Goal: Task Accomplishment & Management: Use online tool/utility

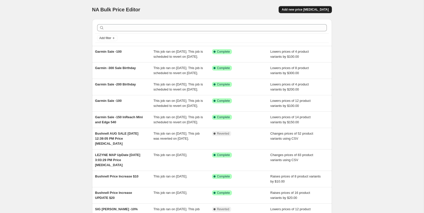
click at [319, 11] on span "Add new price [MEDICAL_DATA]" at bounding box center [304, 10] width 47 height 4
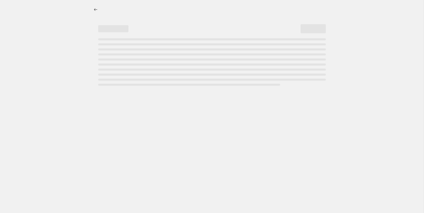
select select "percentage"
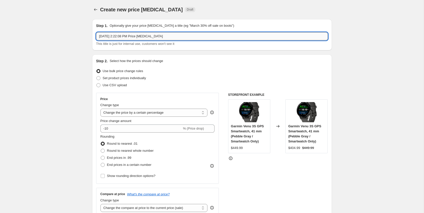
click at [99, 35] on input "[DATE] 2:22:08 PM Price [MEDICAL_DATA]" at bounding box center [211, 36] width 231 height 8
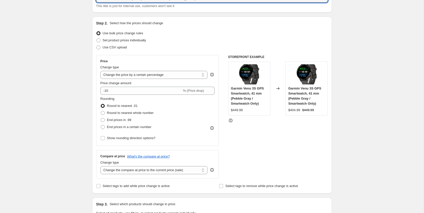
scroll to position [39, 0]
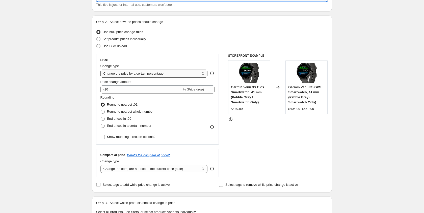
type input "Garmin Venu X1 -100 [DATE] 2:22:08 PM Price [MEDICAL_DATA]"
click at [136, 74] on select "Change the price to a certain amount Change the price by a certain amount Chang…" at bounding box center [153, 74] width 107 height 8
select select "by"
click at [100, 70] on select "Change the price to a certain amount Change the price by a certain amount Chang…" at bounding box center [153, 74] width 107 height 8
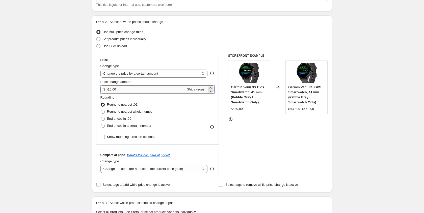
click at [111, 90] on input "-10.00" at bounding box center [146, 89] width 79 height 8
type input "-100.00"
click at [80, 106] on div "Create new price [MEDICAL_DATA]. This page is ready Create new price [MEDICAL_D…" at bounding box center [211, 217] width 423 height 512
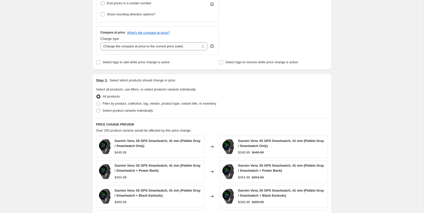
scroll to position [193, 0]
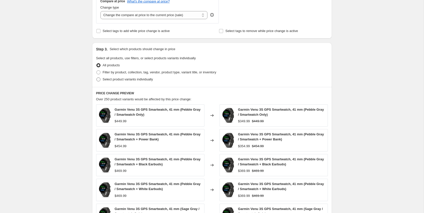
click at [98, 79] on span at bounding box center [98, 79] width 4 height 4
click at [97, 78] on input "Select product variants individually" at bounding box center [96, 77] width 0 height 0
radio input "true"
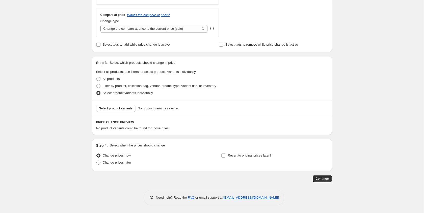
scroll to position [179, 0]
click at [105, 111] on button "Select product variants" at bounding box center [116, 108] width 40 height 7
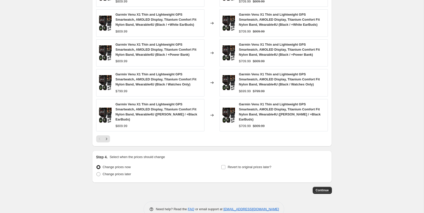
scroll to position [340, 0]
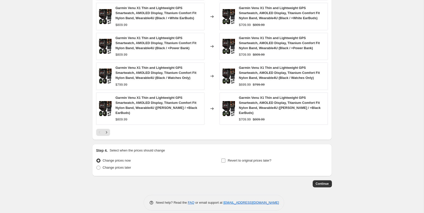
click at [222, 159] on input "Revert to original prices later?" at bounding box center [223, 161] width 4 height 4
checkbox input "true"
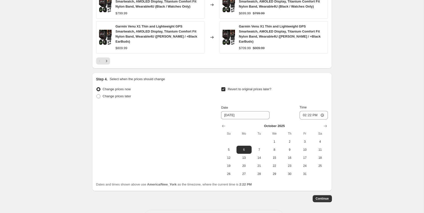
scroll to position [426, 0]
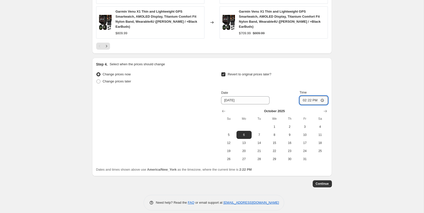
click at [303, 97] on input "14:22" at bounding box center [313, 100] width 28 height 9
type input "00:00"
click at [280, 105] on div "[DATE] Su Mo Tu We Th Fr Sa 1 2 3 4 5 6 7 8 9 10 11 12 13 14 15 16 17 18 19 20 …" at bounding box center [272, 134] width 110 height 58
click at [319, 182] on span "Continue" at bounding box center [321, 184] width 13 height 4
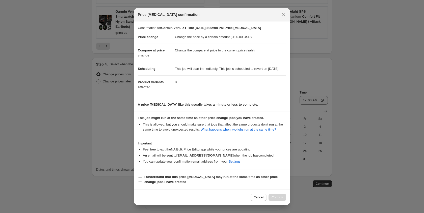
scroll to position [9, 0]
click at [139, 181] on input "I understand that this price [MEDICAL_DATA] may run at the same time as other p…" at bounding box center [140, 179] width 4 height 4
checkbox input "true"
click at [280, 198] on span "Confirm" at bounding box center [277, 197] width 12 height 4
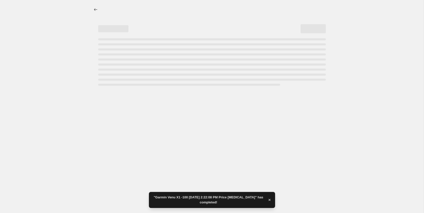
select select "by"
